Goal: Check status

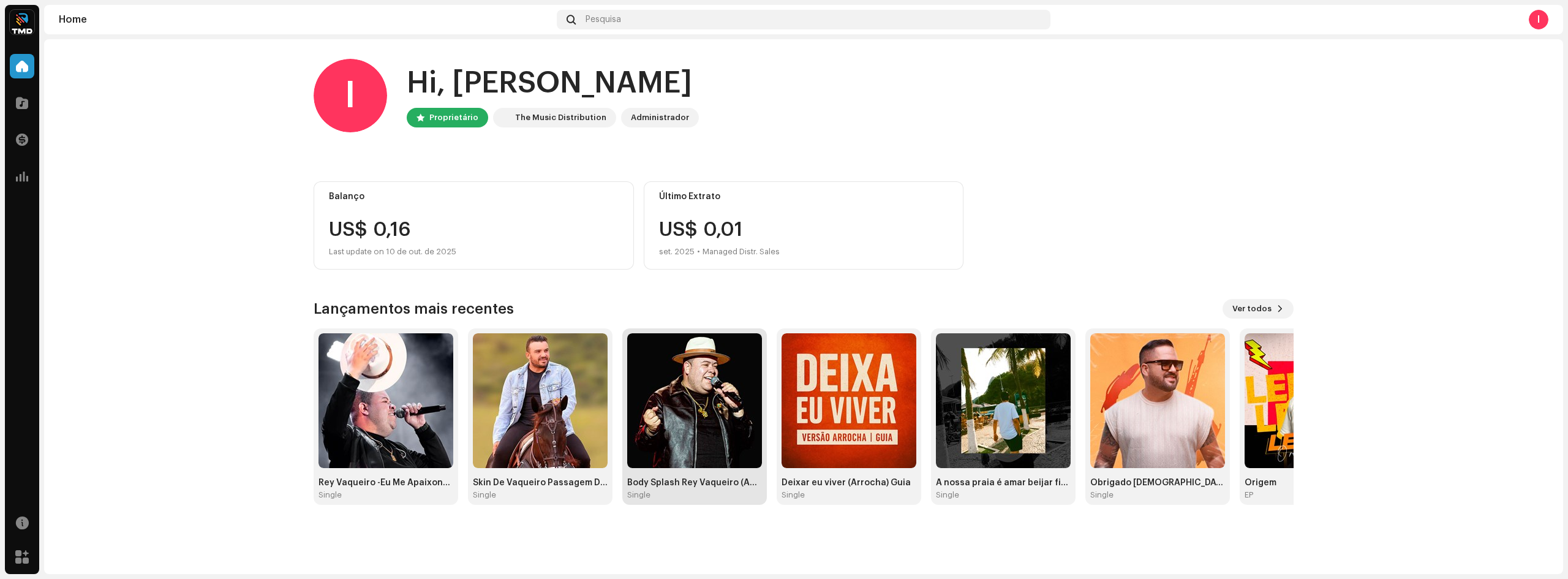
click at [700, 415] on img at bounding box center [695, 400] width 134 height 134
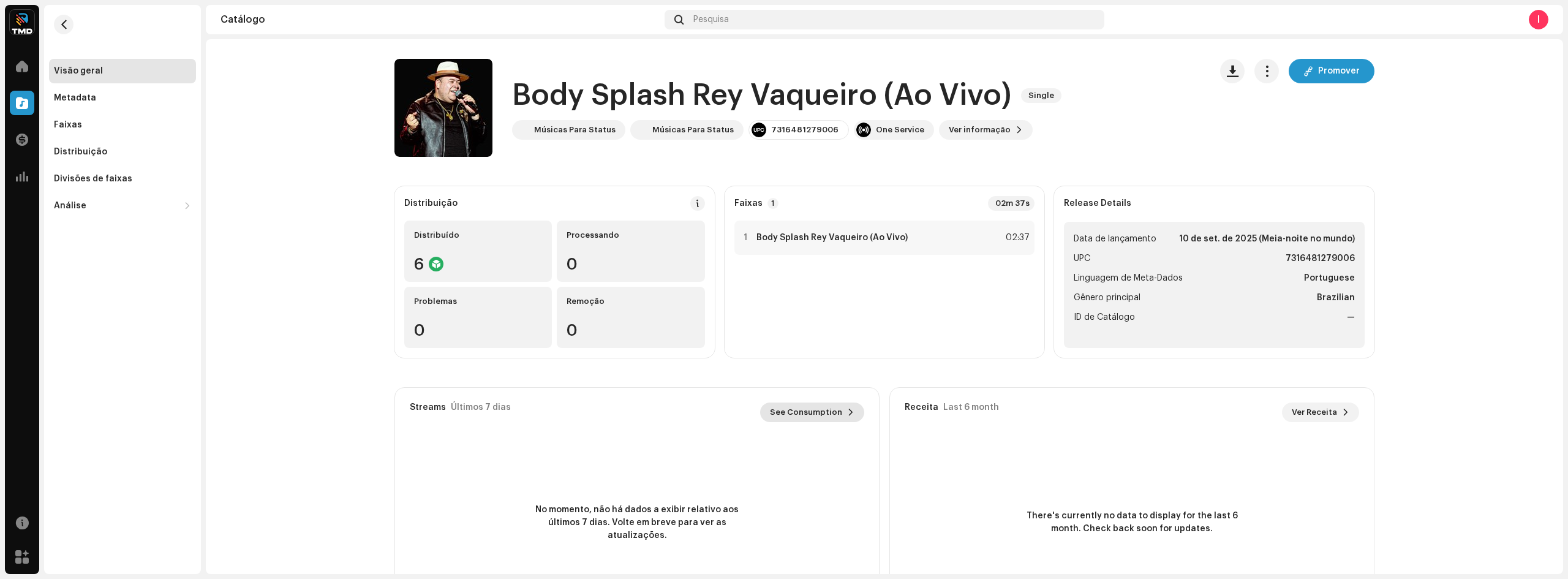
click at [822, 416] on span "See Consumption" at bounding box center [806, 412] width 72 height 24
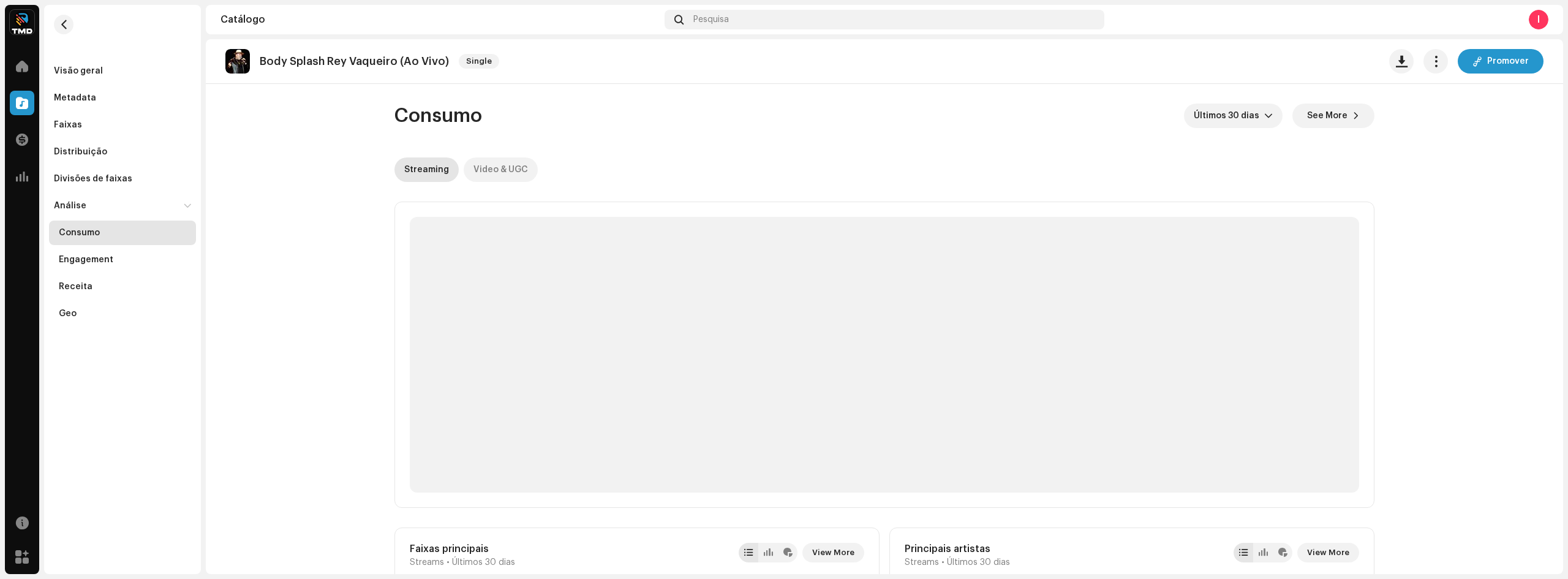
click at [504, 162] on div "Video & UGC" at bounding box center [500, 169] width 54 height 24
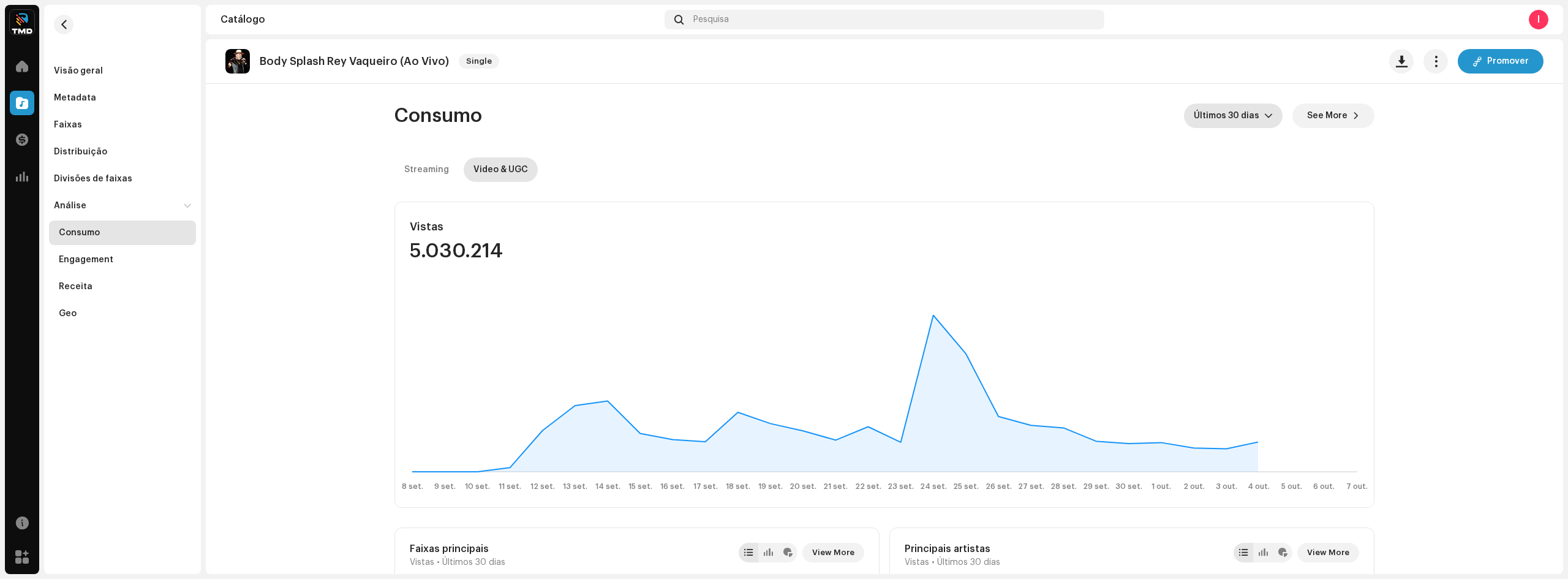
click at [1232, 122] on span "Últimos 30 dias" at bounding box center [1228, 116] width 71 height 24
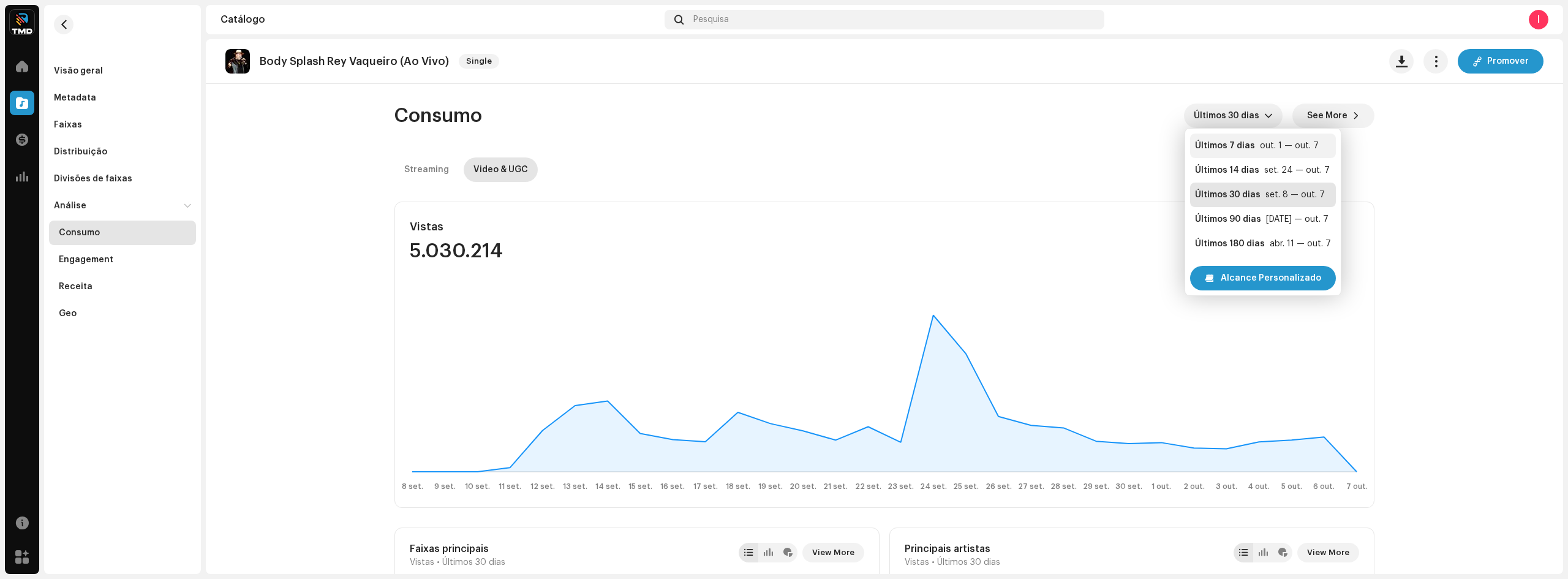
click at [1245, 147] on div "Últimos 7 dias" at bounding box center [1224, 146] width 60 height 12
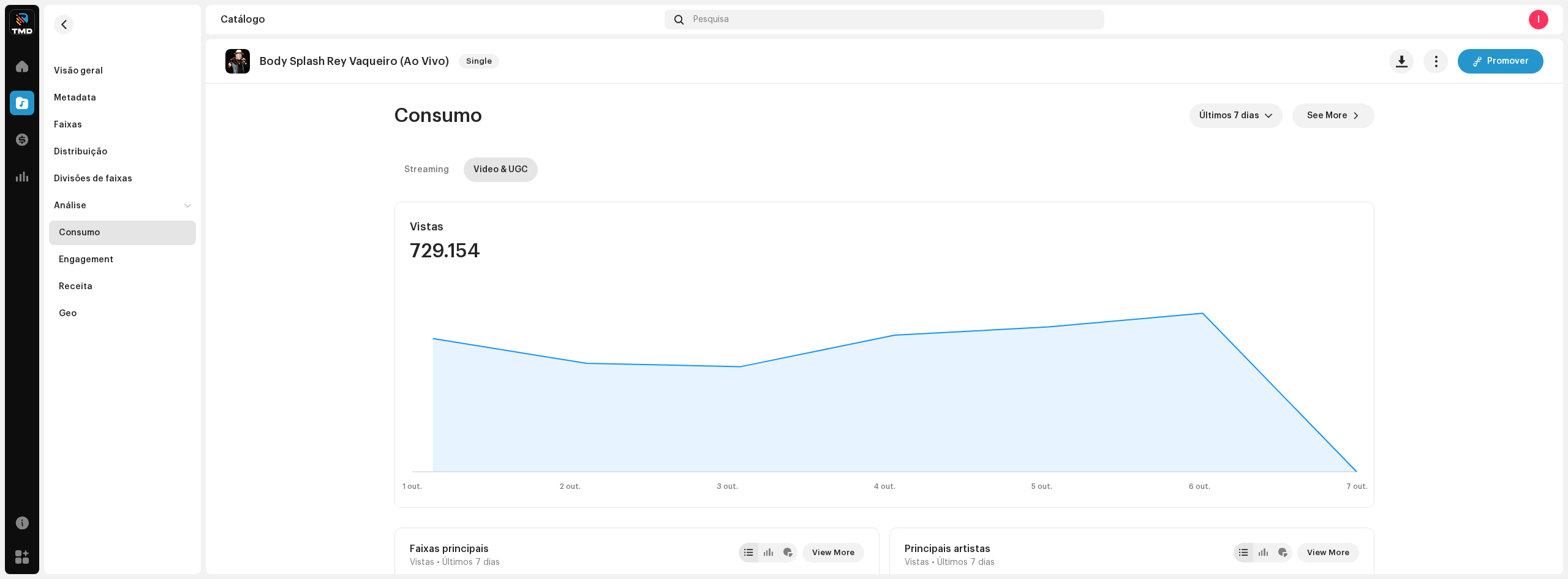
click at [1315, 285] on div "Vistas 729.154 1 out. 2 out. 3 out. 4 out. 5 out. 6 out. 7 out." at bounding box center [884, 354] width 980 height 306
click at [1260, 120] on span "Últimos 7 dias" at bounding box center [1231, 116] width 65 height 24
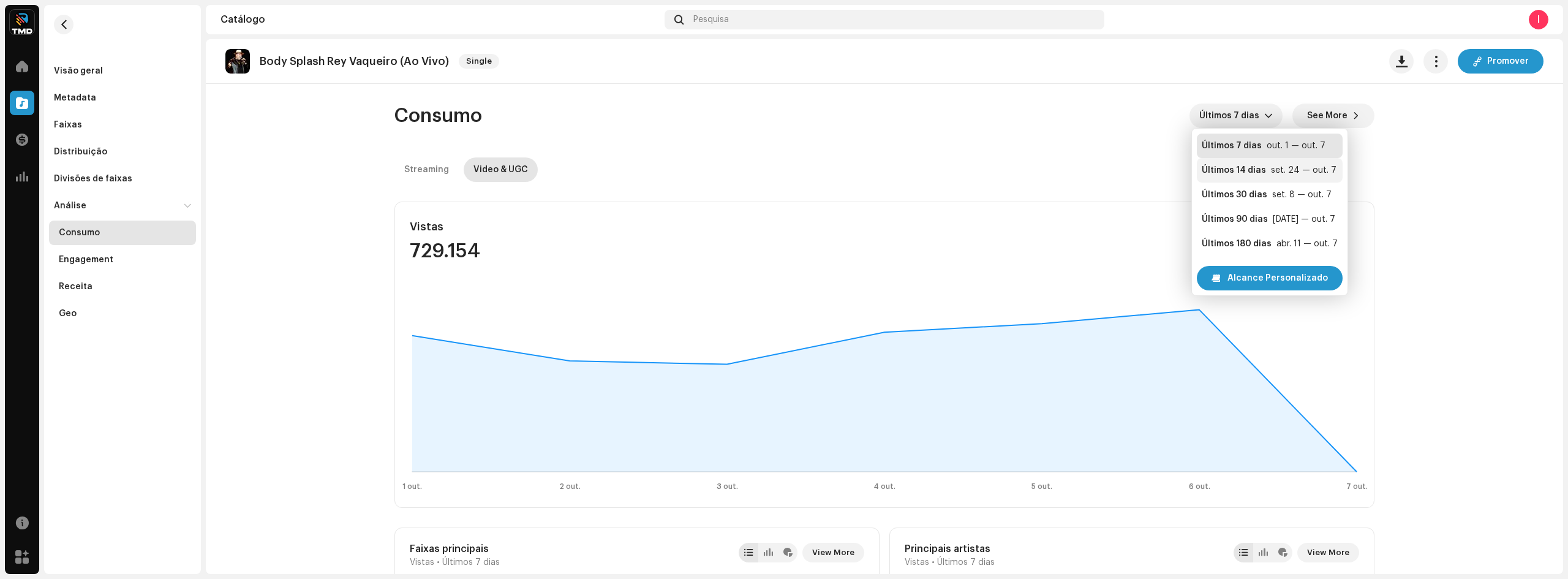
click at [1271, 171] on div "set. 24 — out. 7" at bounding box center [1303, 170] width 65 height 12
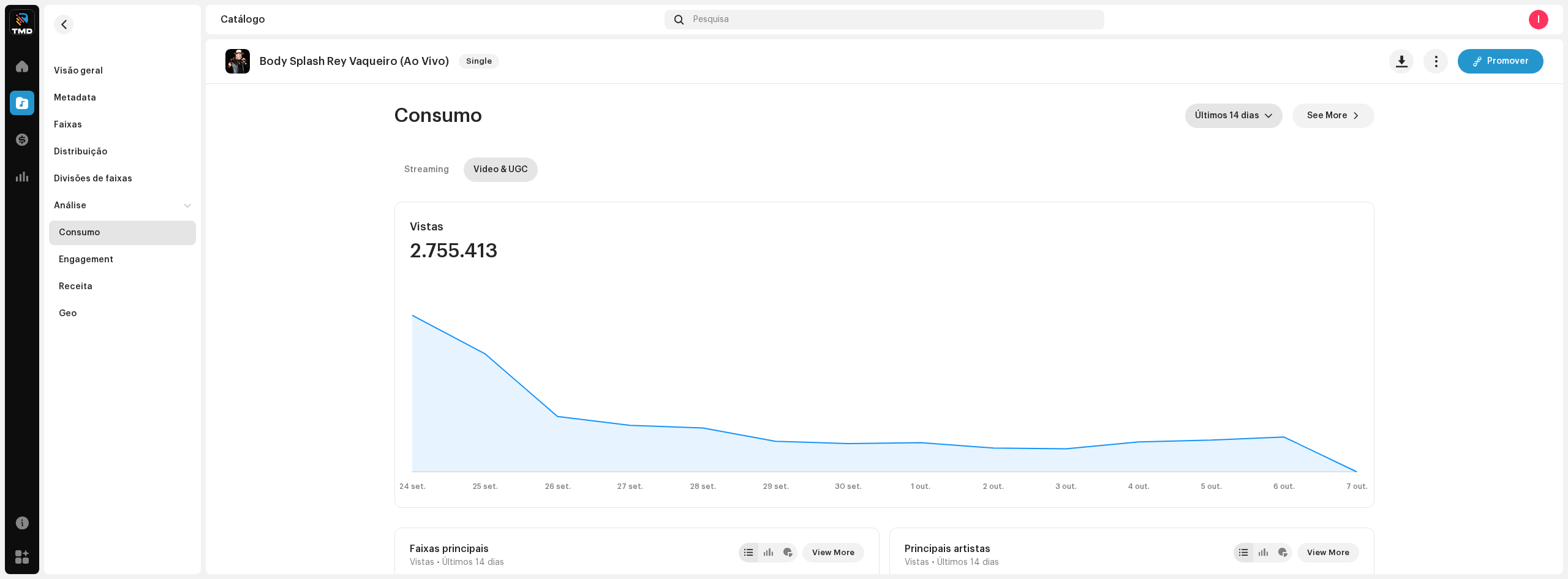
click at [1232, 119] on span "Últimos 14 dias" at bounding box center [1229, 116] width 69 height 24
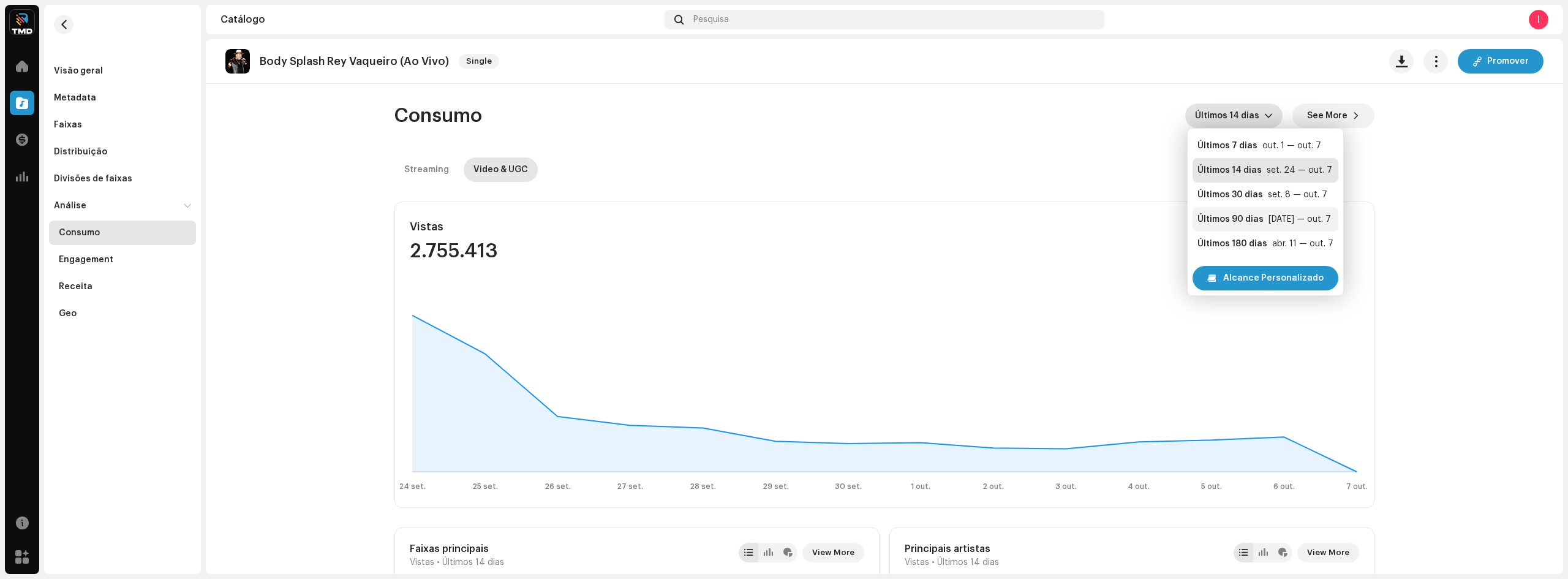
click at [1261, 210] on li "Últimos 90 [PERSON_NAME] [DATE] — out. 7" at bounding box center [1265, 219] width 146 height 24
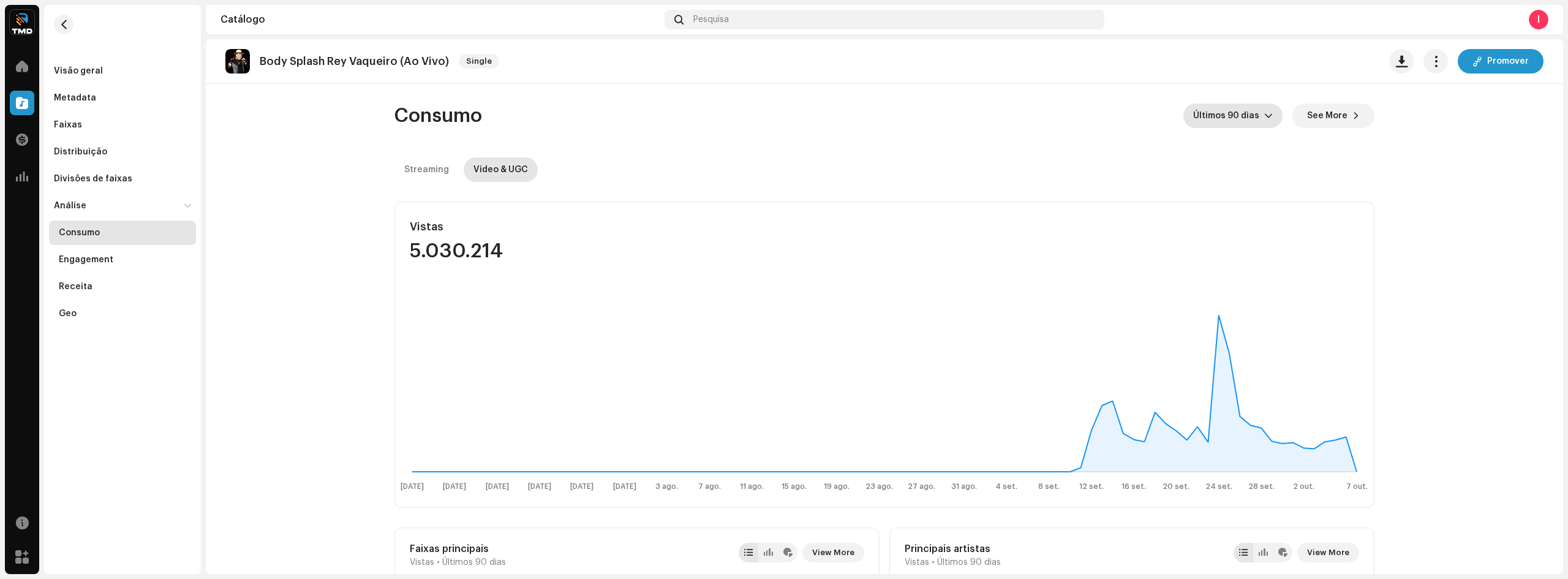
click at [1241, 119] on span "Últimos 90 dias" at bounding box center [1228, 116] width 71 height 24
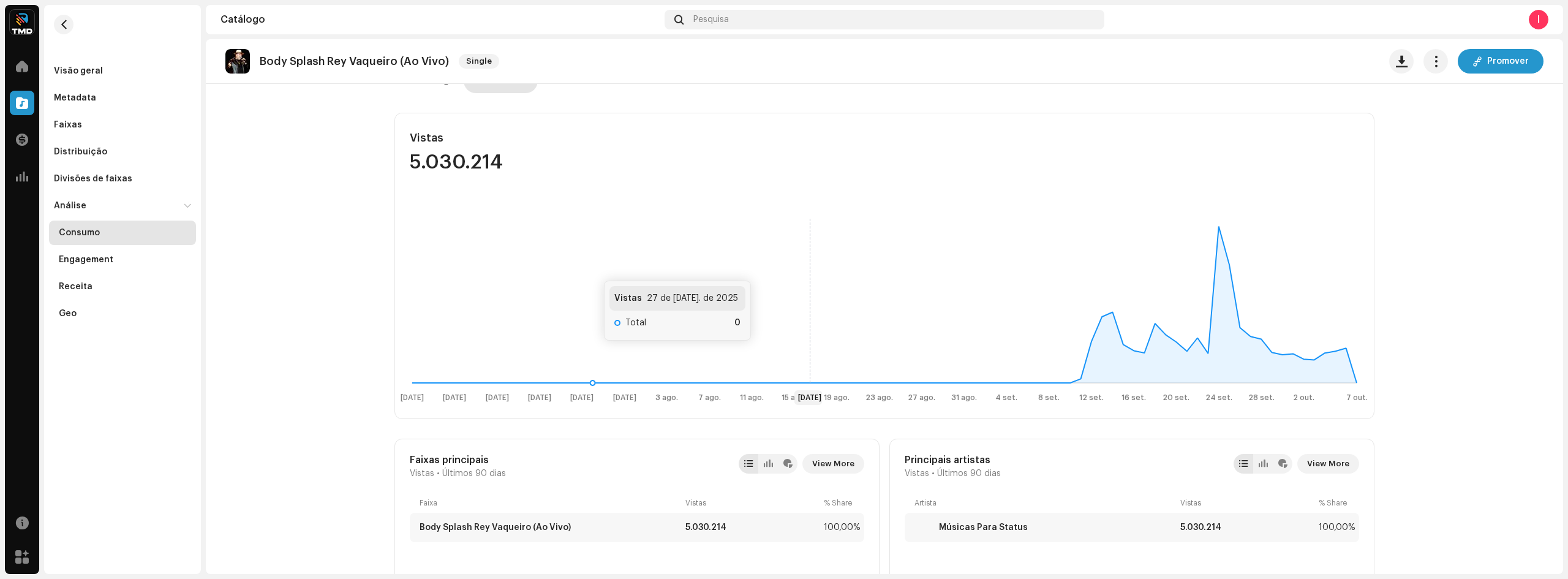
scroll to position [184, 0]
